Goal: Information Seeking & Learning: Check status

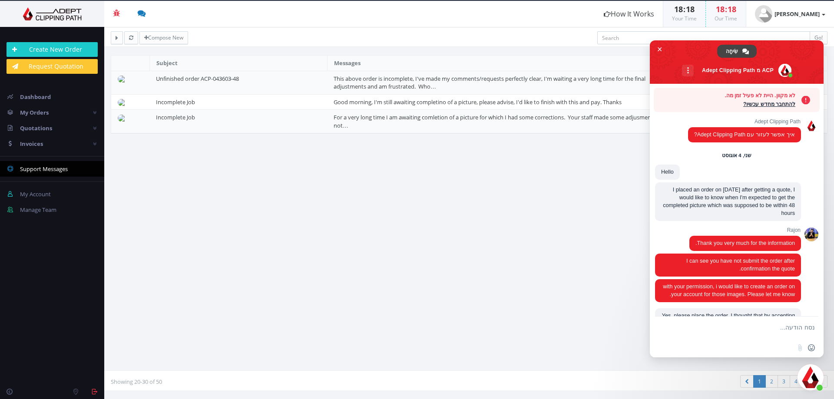
scroll to position [1923, 0]
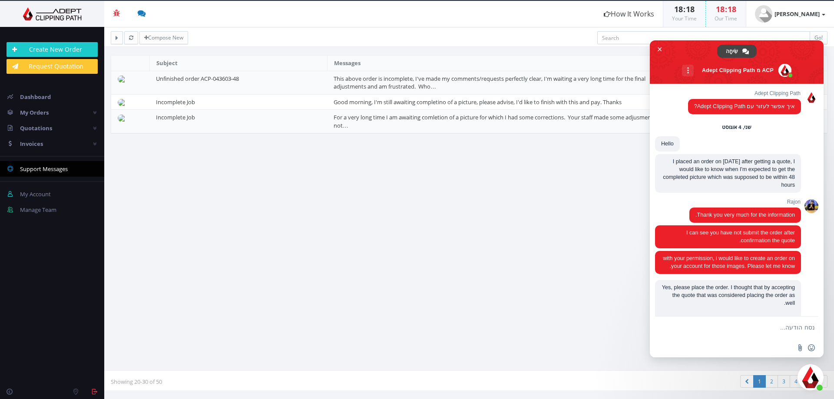
scroll to position [1923, 0]
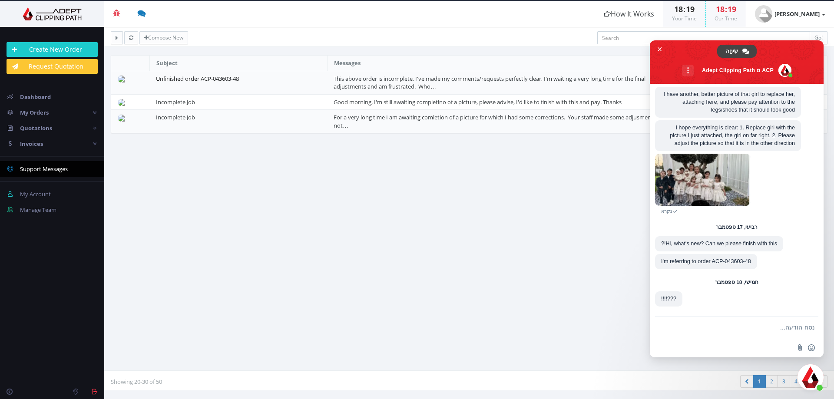
click at [203, 79] on link "Unfinished order ACP-043603-48" at bounding box center [197, 79] width 83 height 8
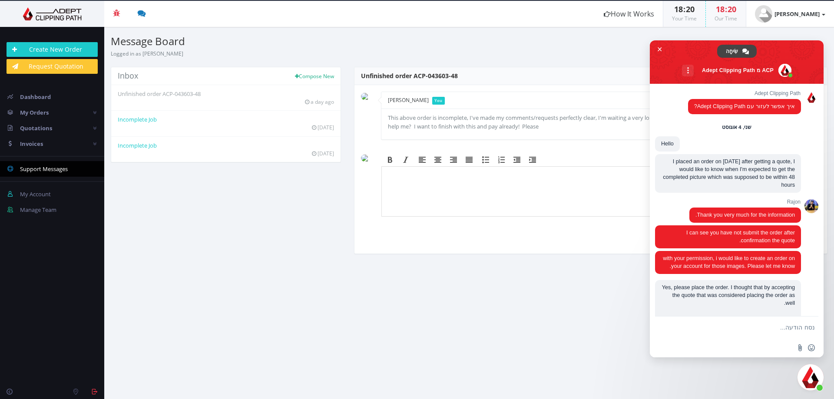
scroll to position [1923, 0]
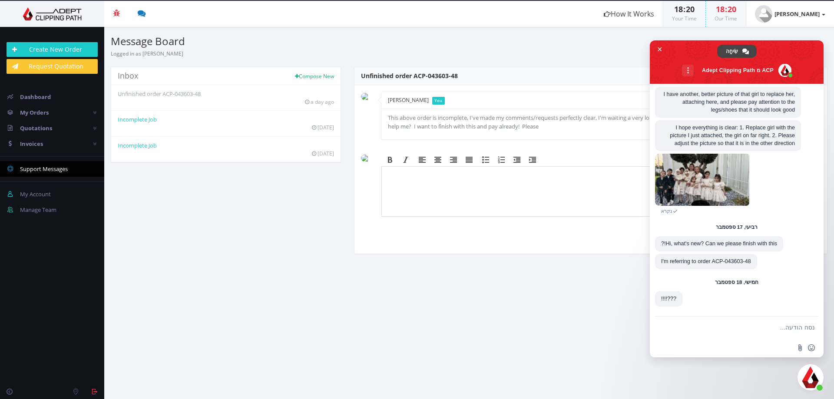
click at [432, 294] on section "Message Board Logged in as Daniel Schvartzman Inbox Compose New Unfinished orde…" at bounding box center [469, 213] width 730 height 372
click at [185, 94] on link "Unfinished order ACP-043603-48" at bounding box center [226, 94] width 216 height 9
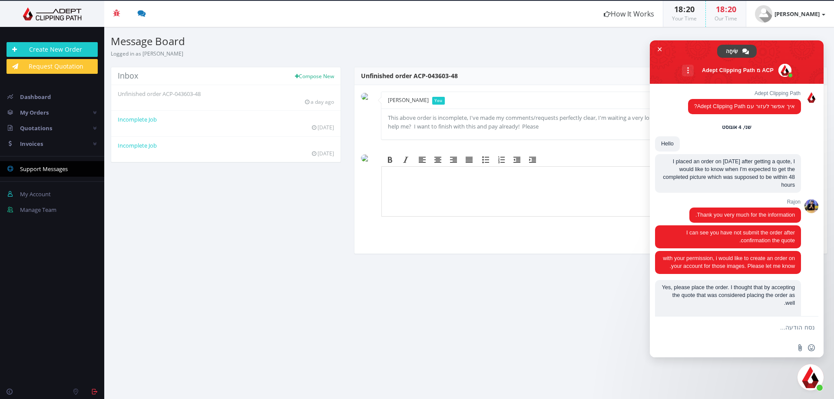
scroll to position [1923, 0]
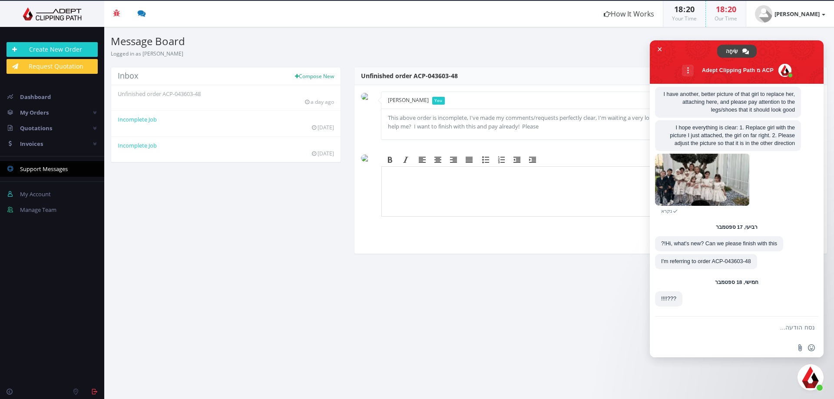
click at [415, 76] on span "Unfinished order ACP-043603-48" at bounding box center [409, 76] width 97 height 8
click at [361, 75] on span "Unfinished order ACP-043603-48" at bounding box center [409, 76] width 97 height 8
drag, startPoint x: 361, startPoint y: 75, endPoint x: 467, endPoint y: 83, distance: 105.9
click at [467, 83] on header "Unfinished order ACP-043603-48" at bounding box center [591, 76] width 473 height 18
copy span "Unfinished order ACP-043603-48"
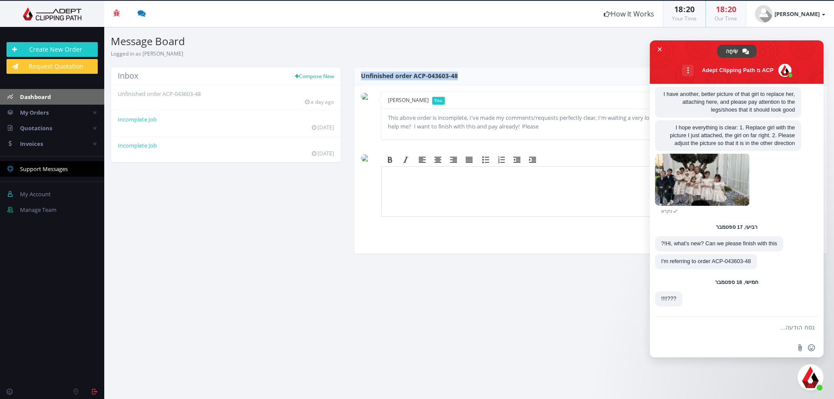
click at [41, 94] on span "Dashboard" at bounding box center [35, 97] width 31 height 8
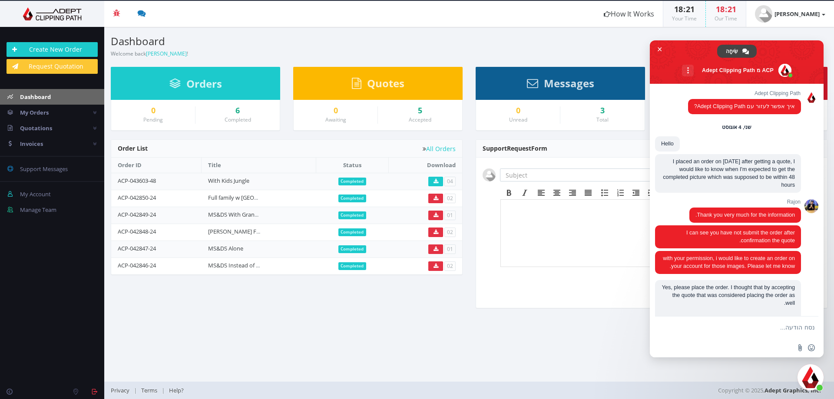
scroll to position [1923, 0]
